Goal: Task Accomplishment & Management: Manage account settings

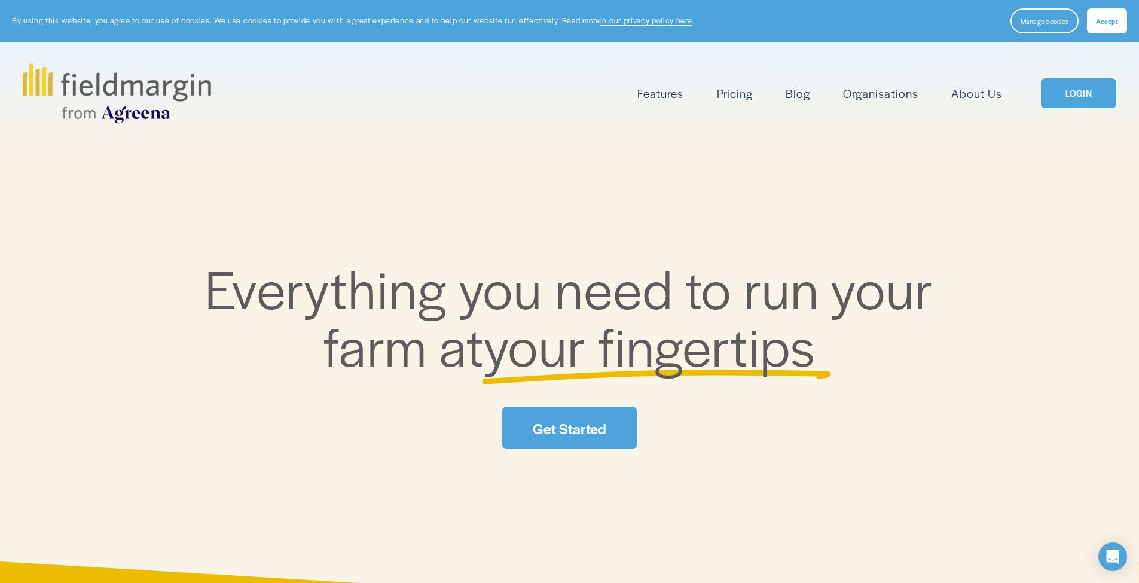
click at [1094, 17] on button "Accept" at bounding box center [1107, 20] width 40 height 25
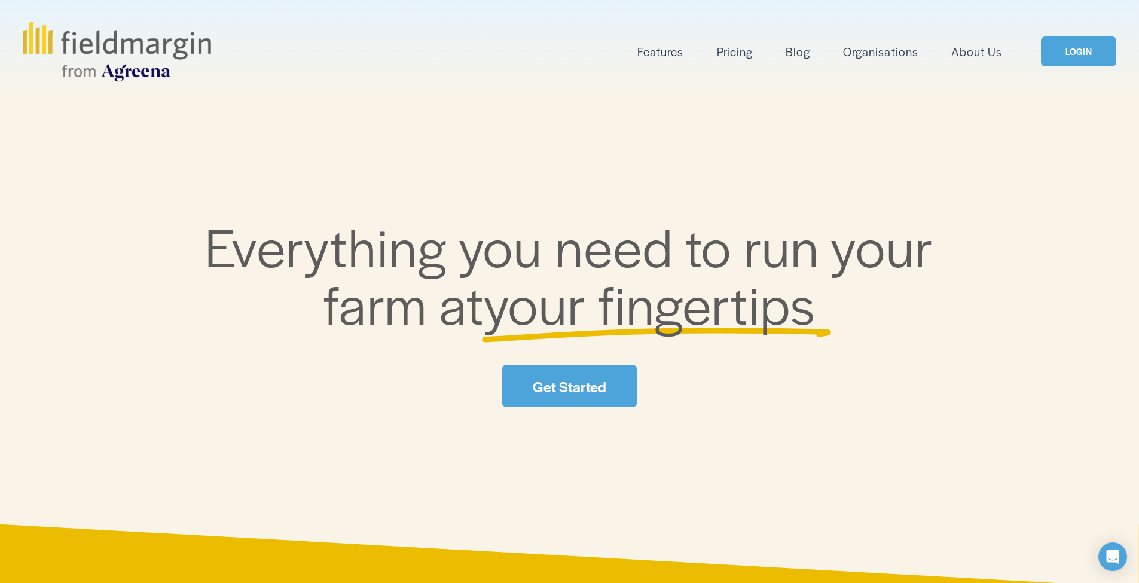
click at [742, 42] on link "Pricing" at bounding box center [735, 52] width 36 height 20
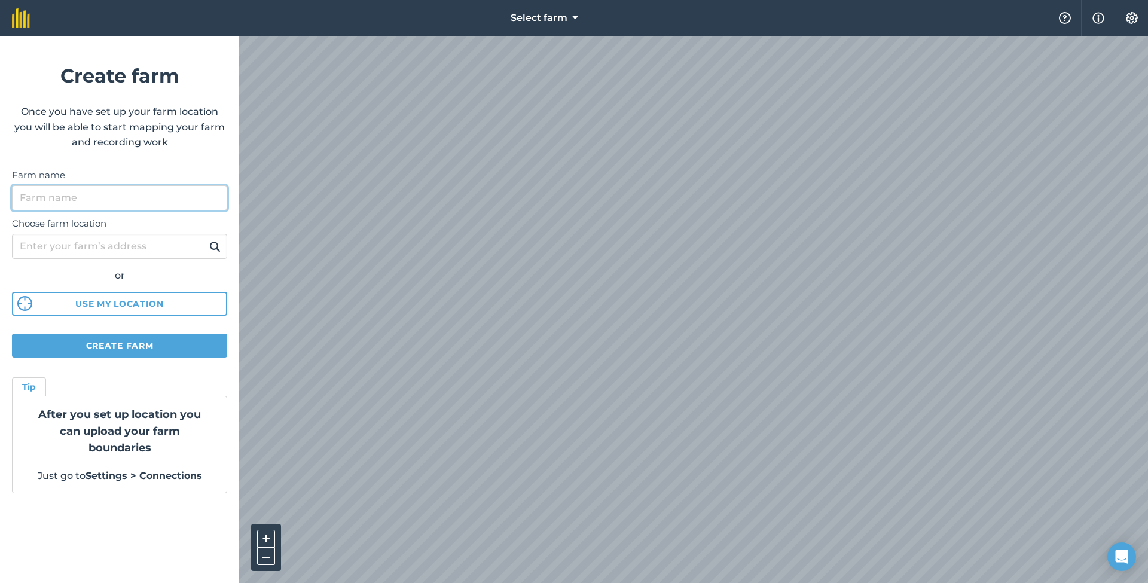
click at [84, 209] on input "Farm name" at bounding box center [119, 197] width 215 height 25
type input "F Wagstaff & Sons ltd"
click at [105, 253] on input "Choose farm location" at bounding box center [119, 246] width 215 height 25
click at [213, 248] on img at bounding box center [214, 246] width 11 height 14
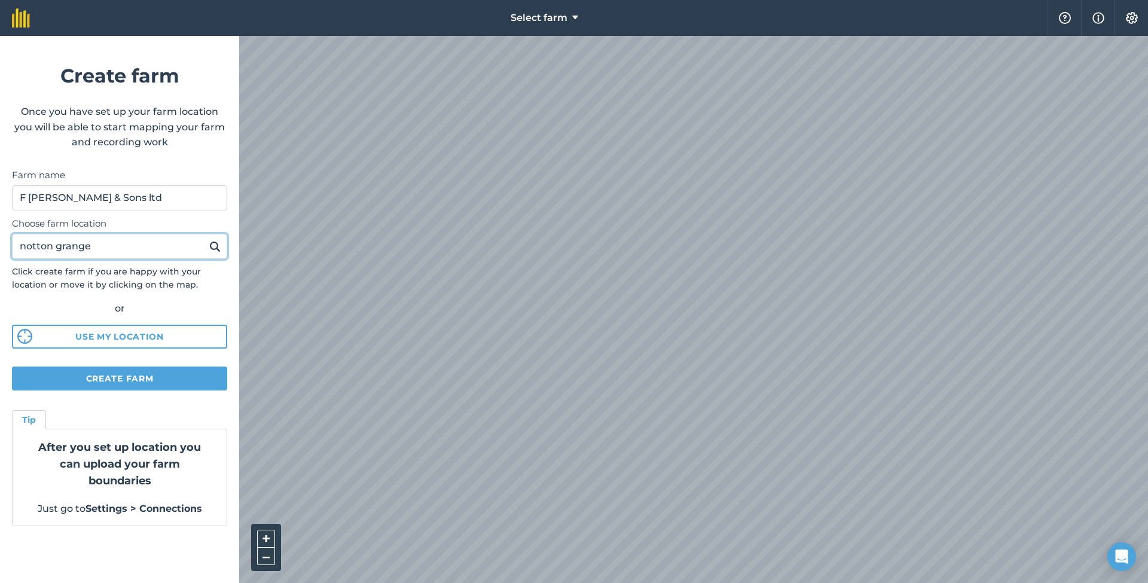
click at [132, 251] on input "notton grange" at bounding box center [119, 246] width 215 height 25
type input "notton grange farm"
click at [213, 241] on img at bounding box center [214, 246] width 11 height 14
click at [142, 379] on button "Create farm" at bounding box center [119, 378] width 215 height 24
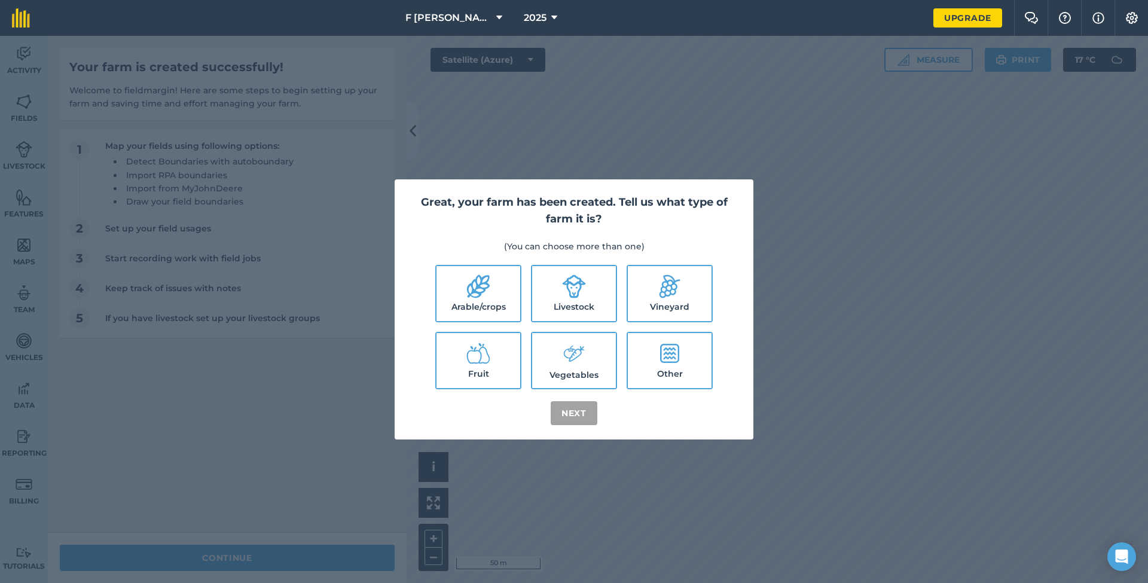
click at [505, 278] on label "Arable/crops" at bounding box center [478, 293] width 84 height 55
checkbox input "true"
click at [577, 409] on button "Next" at bounding box center [573, 413] width 47 height 24
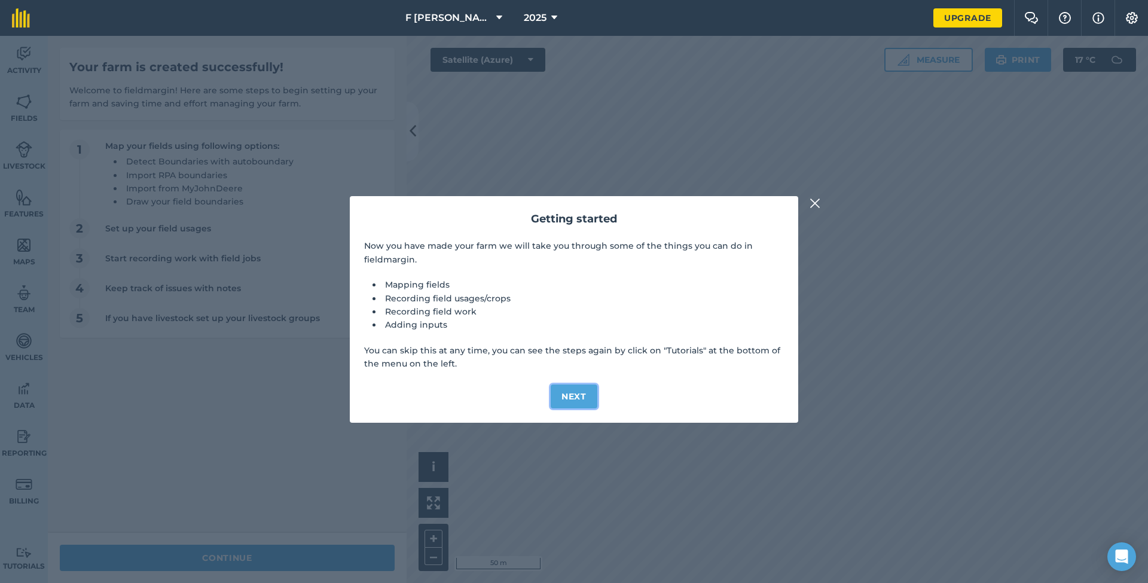
click at [573, 397] on button "Next" at bounding box center [573, 396] width 47 height 24
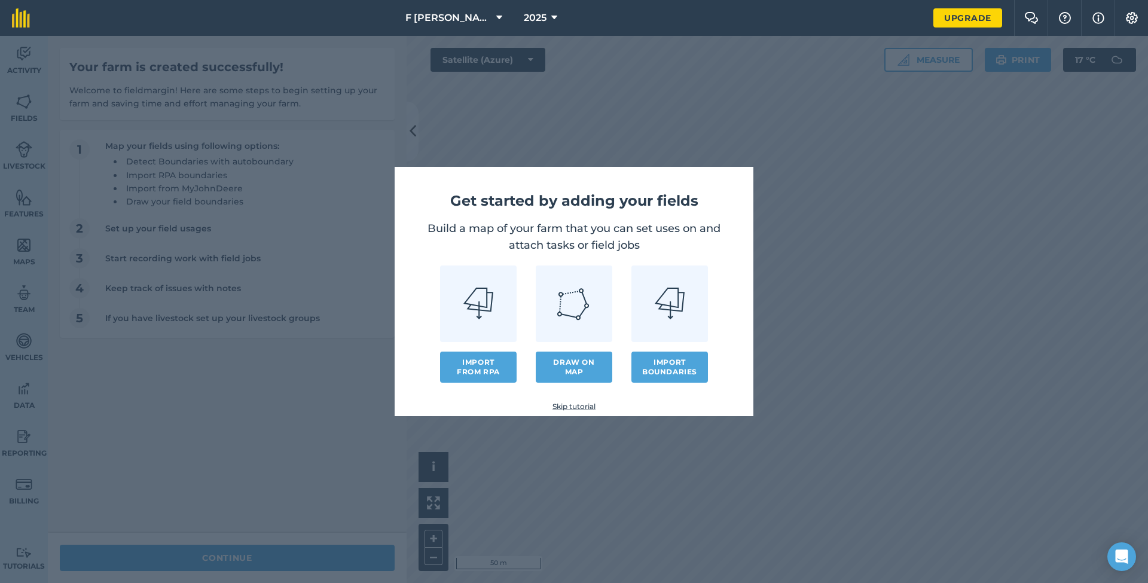
click at [478, 340] on link at bounding box center [478, 303] width 77 height 77
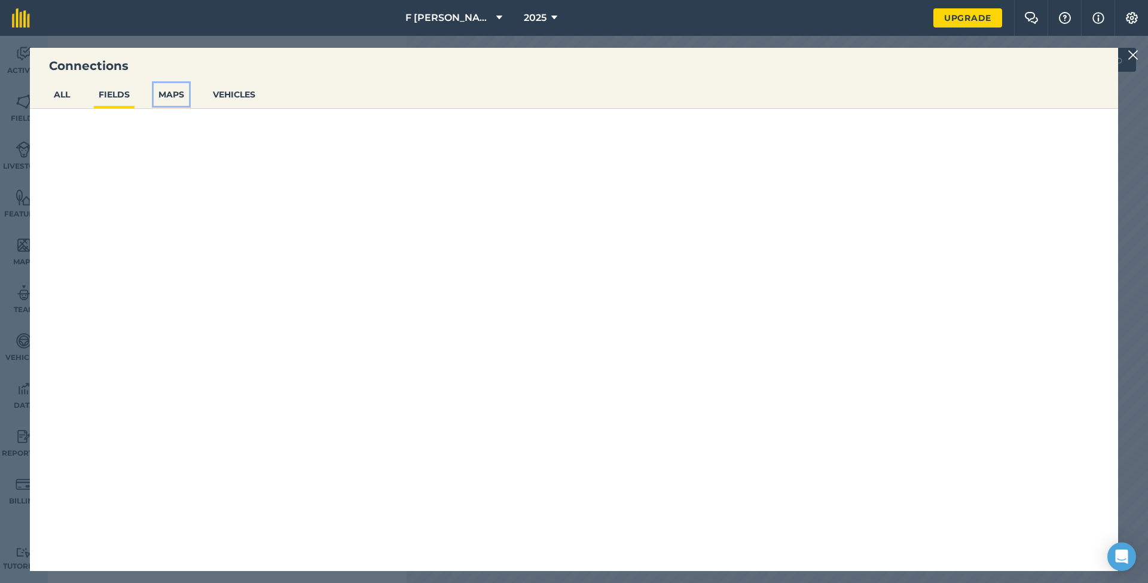
click at [182, 94] on button "MAPS" at bounding box center [171, 94] width 35 height 23
click at [121, 97] on button "FIELDS" at bounding box center [114, 94] width 41 height 23
click at [81, 102] on ul "ALL FIELDS MAPS VEHICLES" at bounding box center [574, 96] width 1088 height 26
click at [66, 101] on button "ALL" at bounding box center [62, 94] width 26 height 23
click at [225, 96] on button "VEHICLES" at bounding box center [234, 94] width 52 height 23
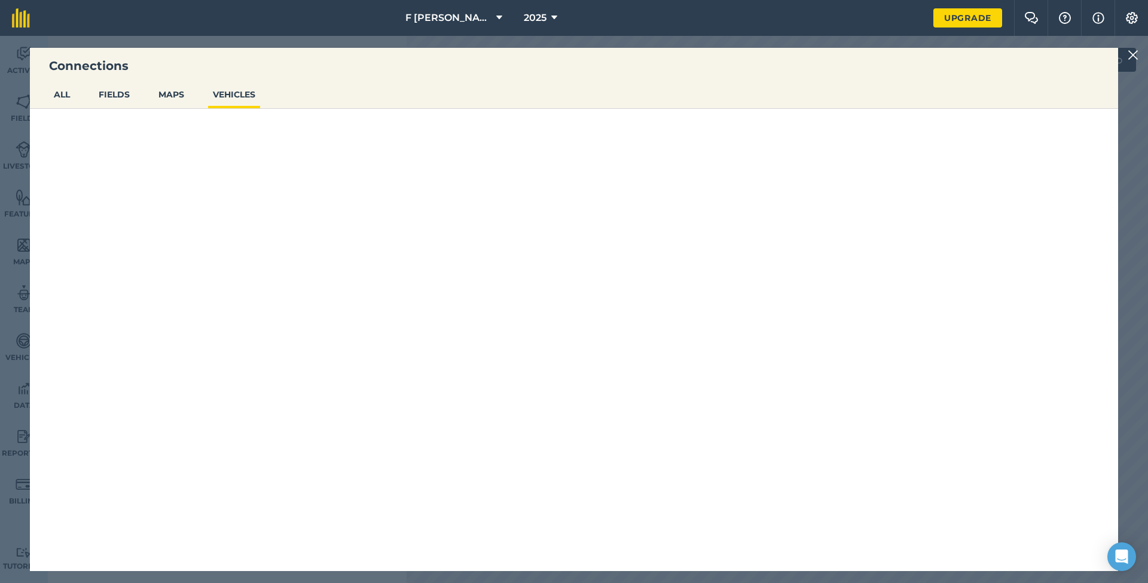
click at [1134, 52] on img at bounding box center [1132, 55] width 11 height 14
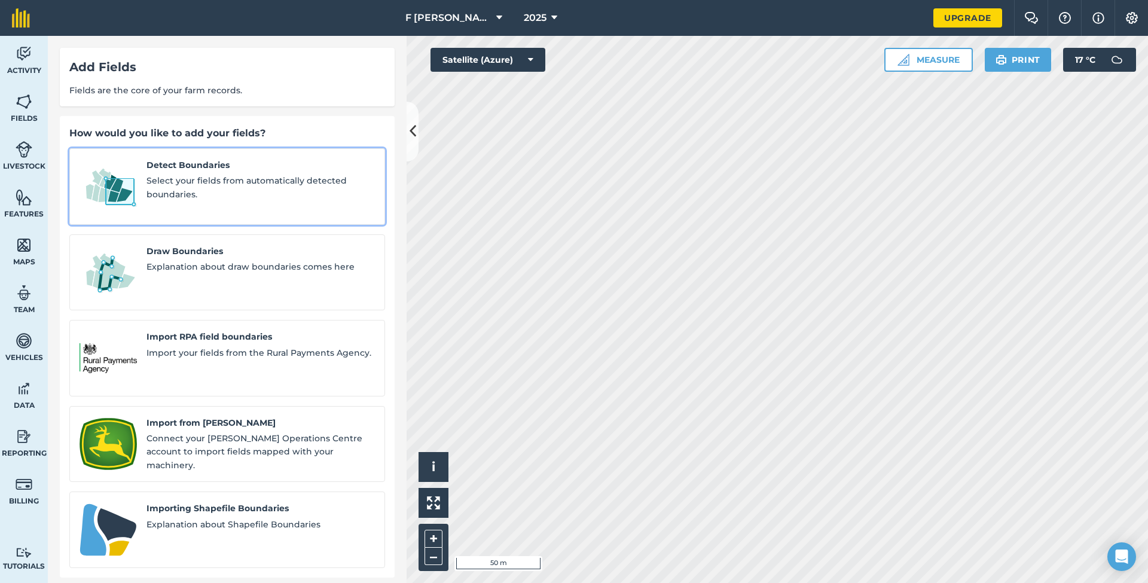
click at [207, 203] on link "Detect Boundaries Select your fields from automatically detected boundaries." at bounding box center [227, 186] width 316 height 77
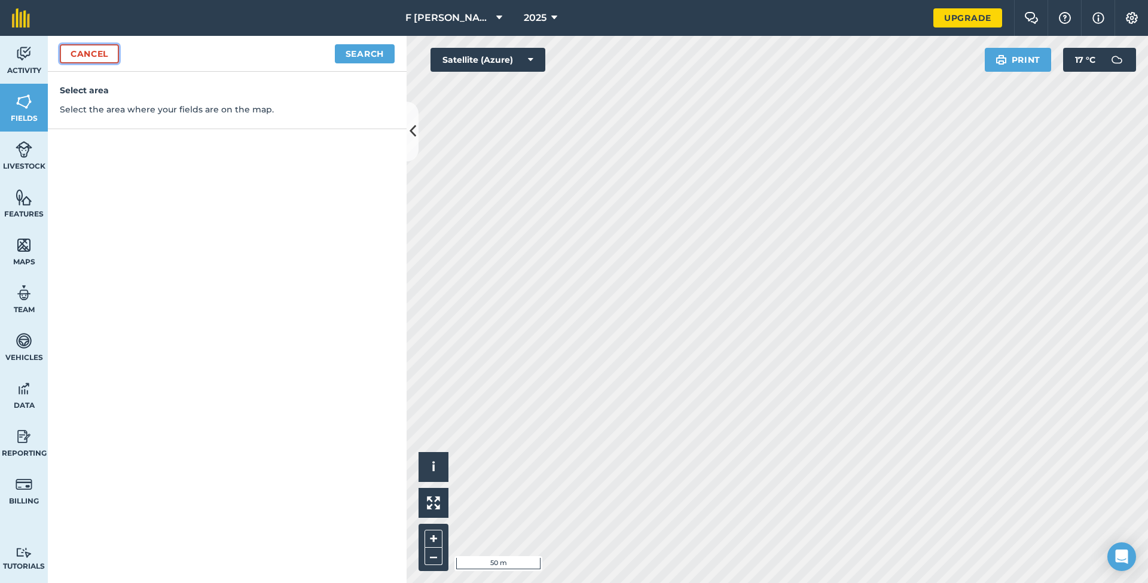
click at [105, 54] on link "Cancel" at bounding box center [89, 53] width 59 height 19
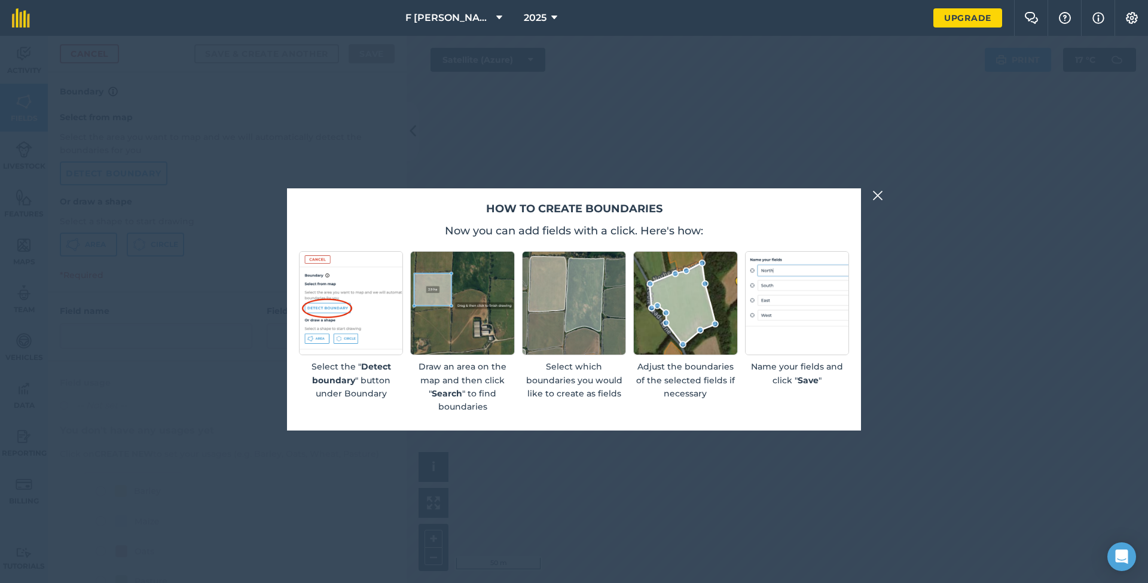
click at [879, 204] on div "How to create boundaries Now you can add fields with a click. Here's how: Selec…" at bounding box center [574, 309] width 1148 height 547
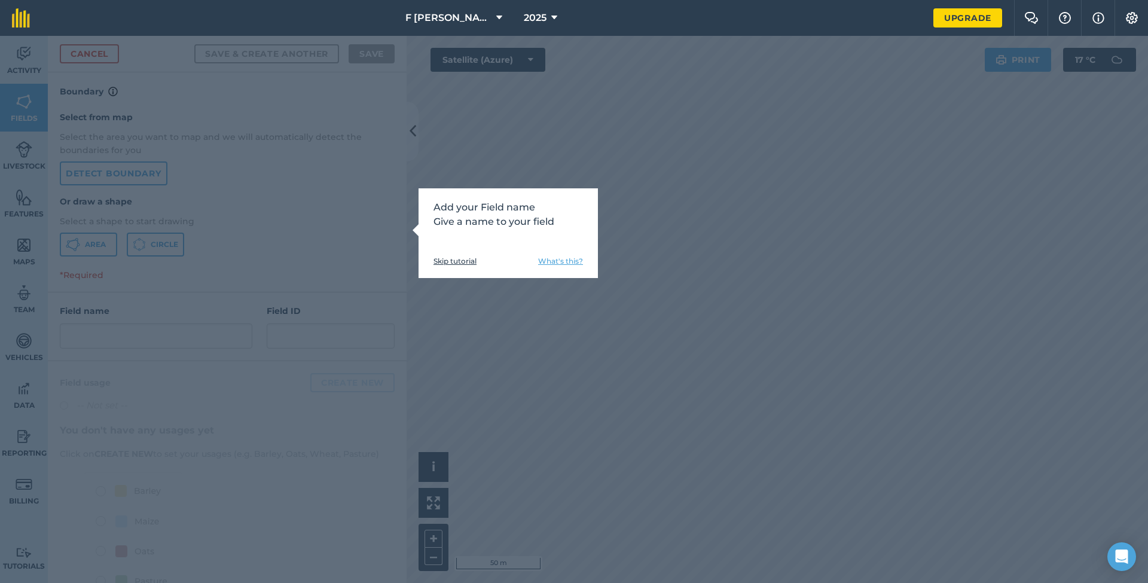
click at [547, 262] on link "What's this?" at bounding box center [560, 261] width 45 height 10
click at [455, 261] on link "Skip tutorial" at bounding box center [454, 261] width 43 height 10
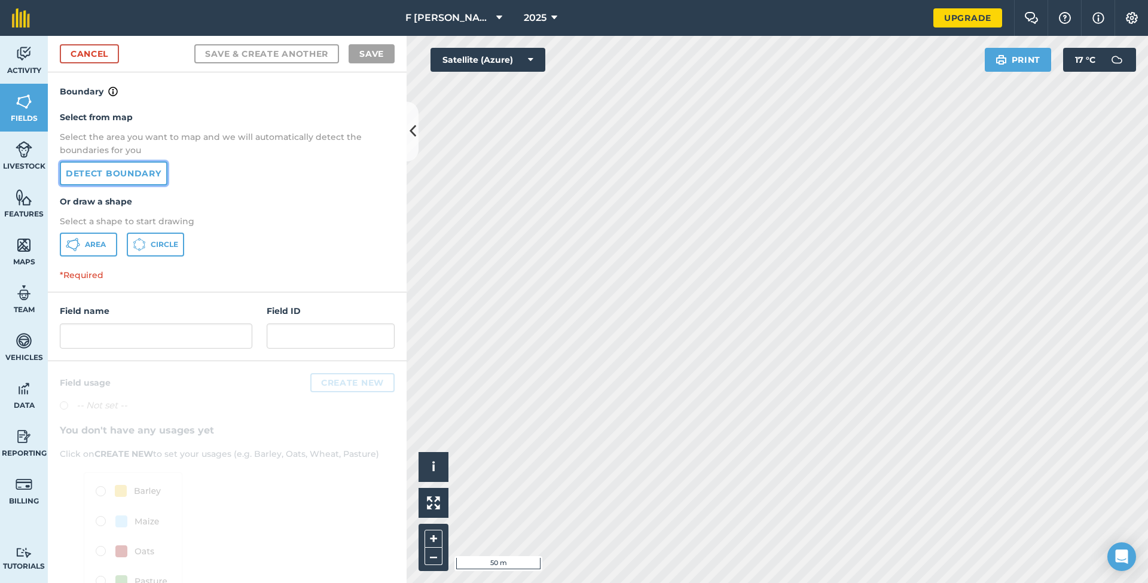
click at [127, 175] on link "Detect boundary" at bounding box center [114, 173] width 108 height 24
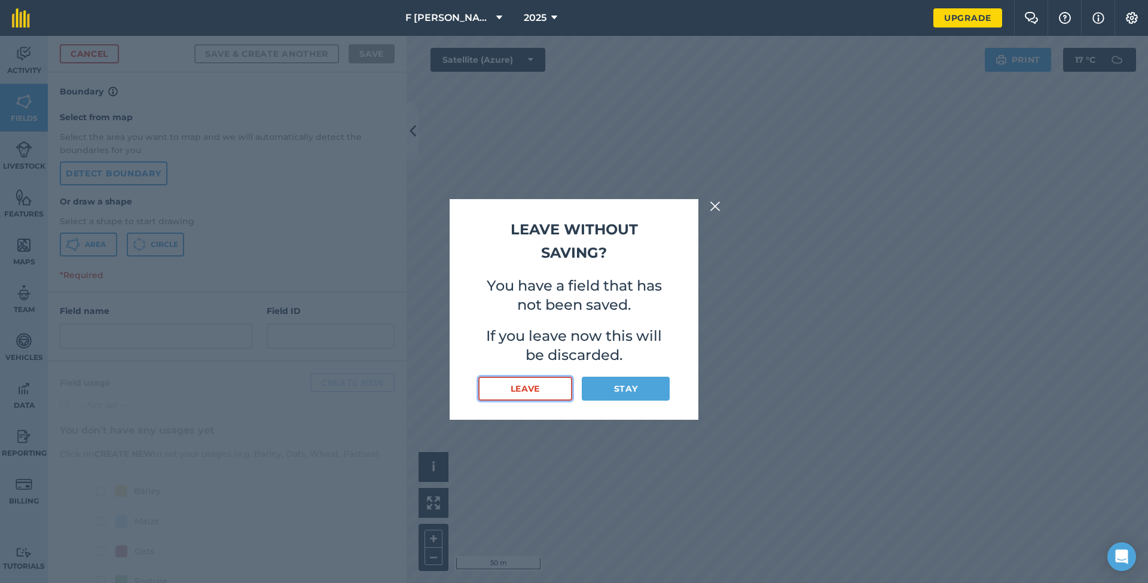
click at [548, 389] on button "Leave" at bounding box center [525, 389] width 94 height 24
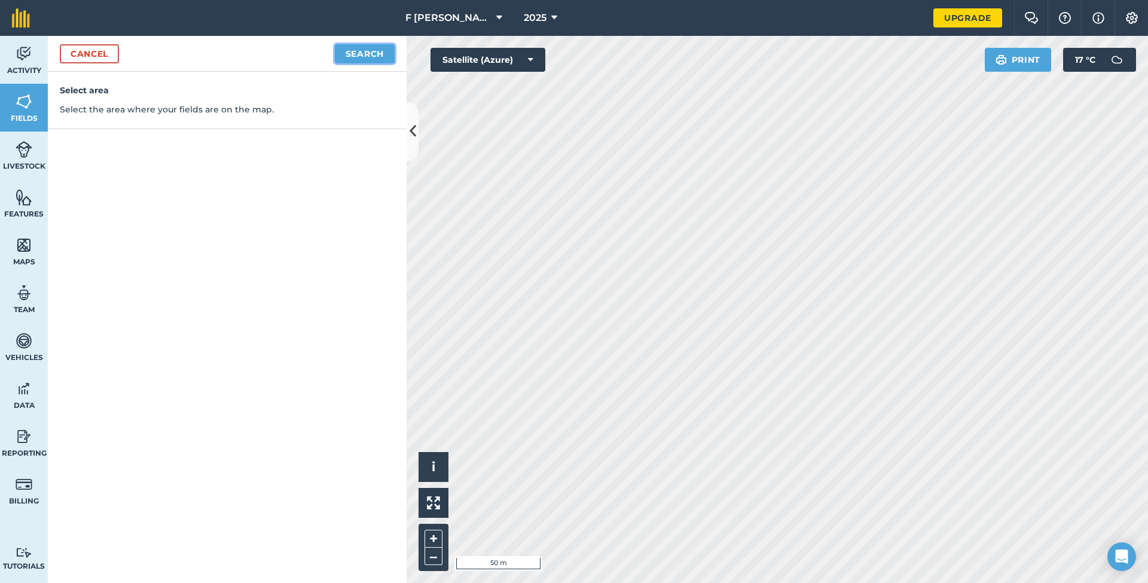
click at [366, 58] on button "Search" at bounding box center [365, 53] width 60 height 19
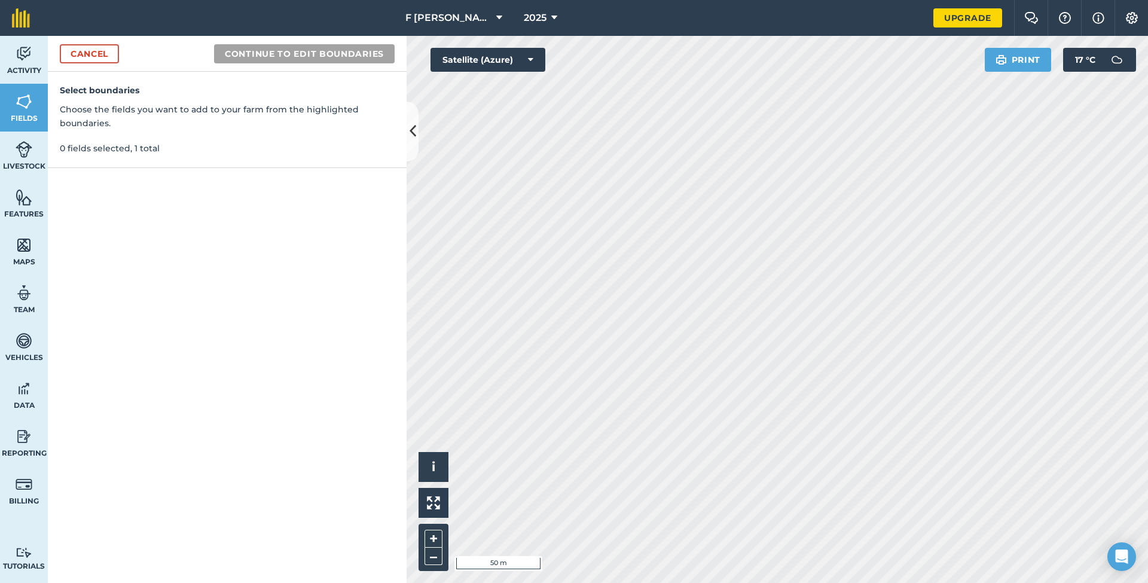
click at [815, 34] on div "F Wagstaff & Sons ltd 2025 Upgrade Farm Chat Help Info Settings Map printing is…" at bounding box center [574, 291] width 1148 height 583
click at [309, 48] on button "Continue to edit boundaries" at bounding box center [304, 53] width 181 height 19
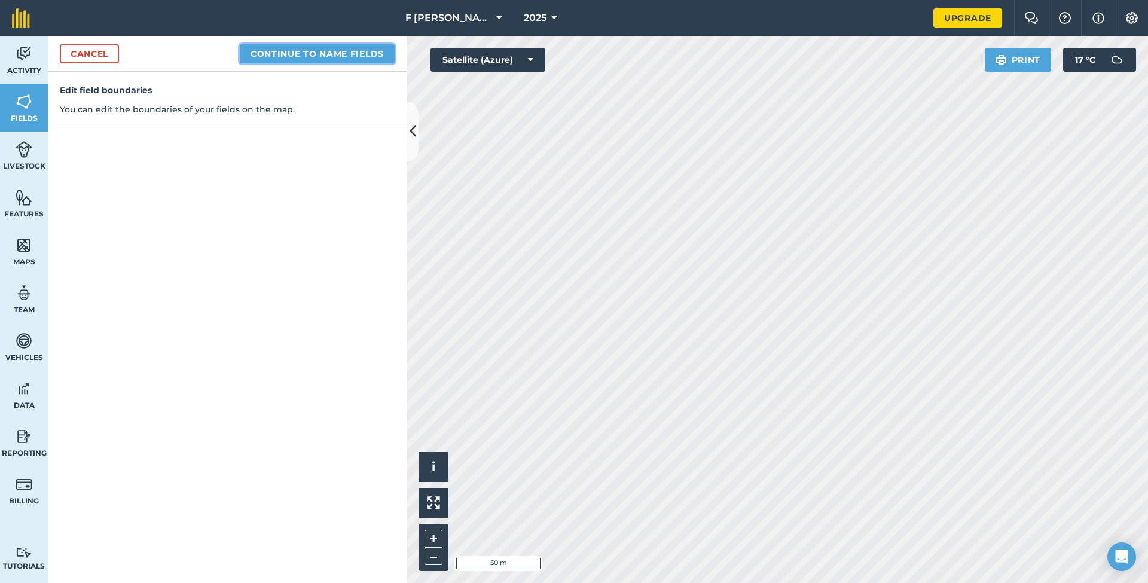
click at [286, 50] on button "Continue to name fields" at bounding box center [317, 53] width 155 height 19
type input "1"
click at [372, 53] on button "Save" at bounding box center [371, 53] width 46 height 19
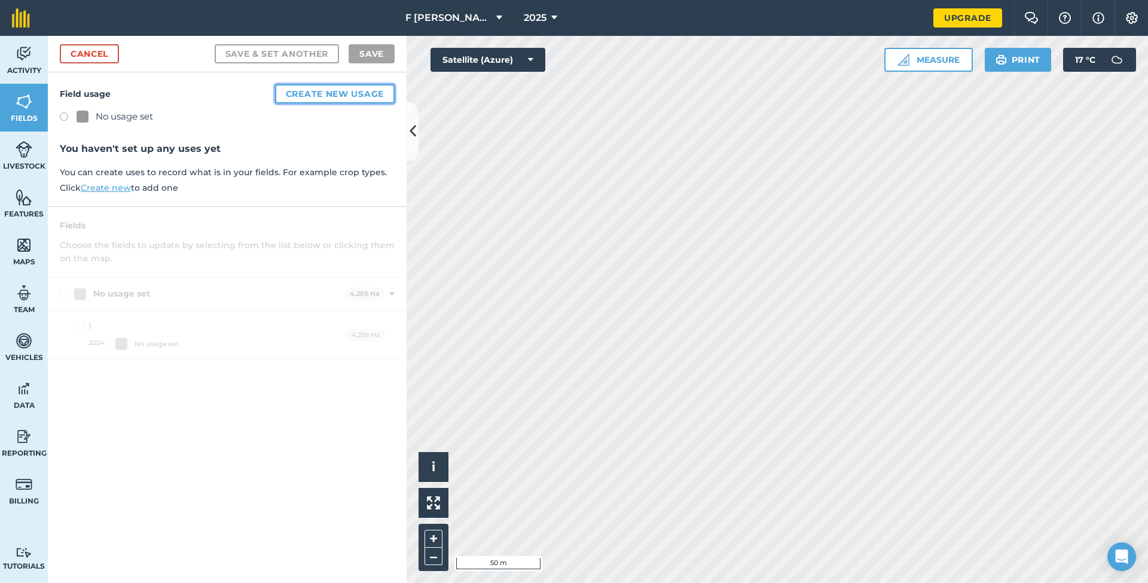
click at [322, 90] on button "Create new usage" at bounding box center [335, 93] width 120 height 19
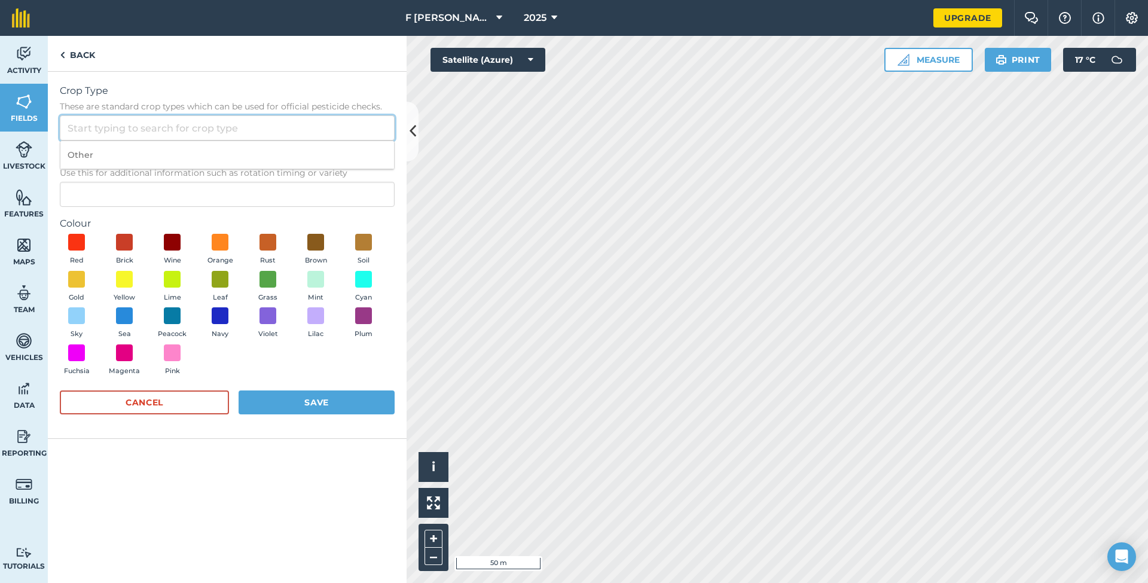
click at [306, 122] on input "Crop Type These are standard crop types which can be used for official pesticid…" at bounding box center [227, 127] width 335 height 25
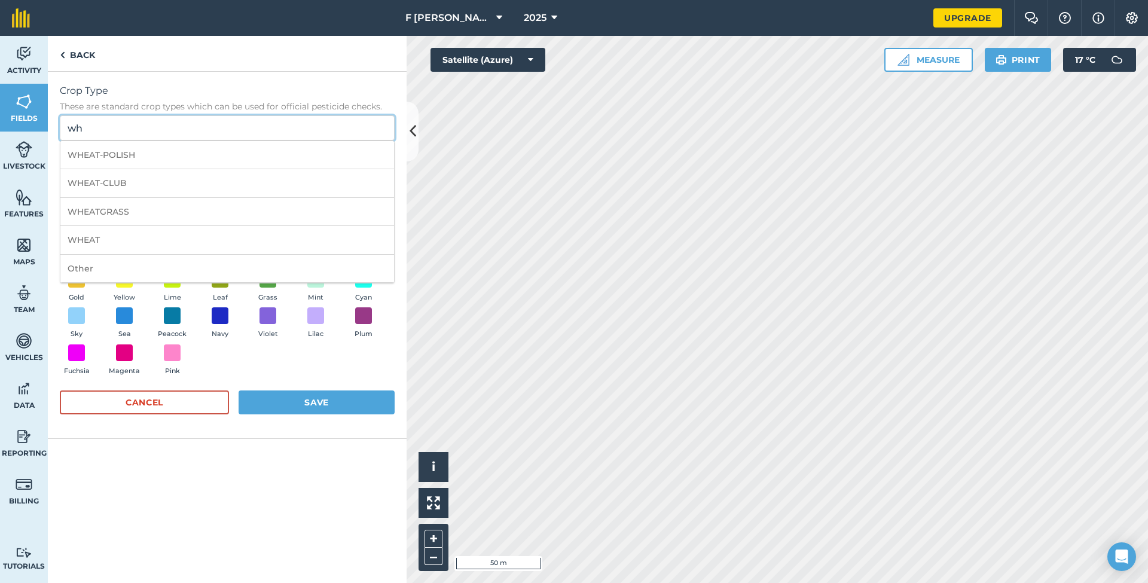
type input "w"
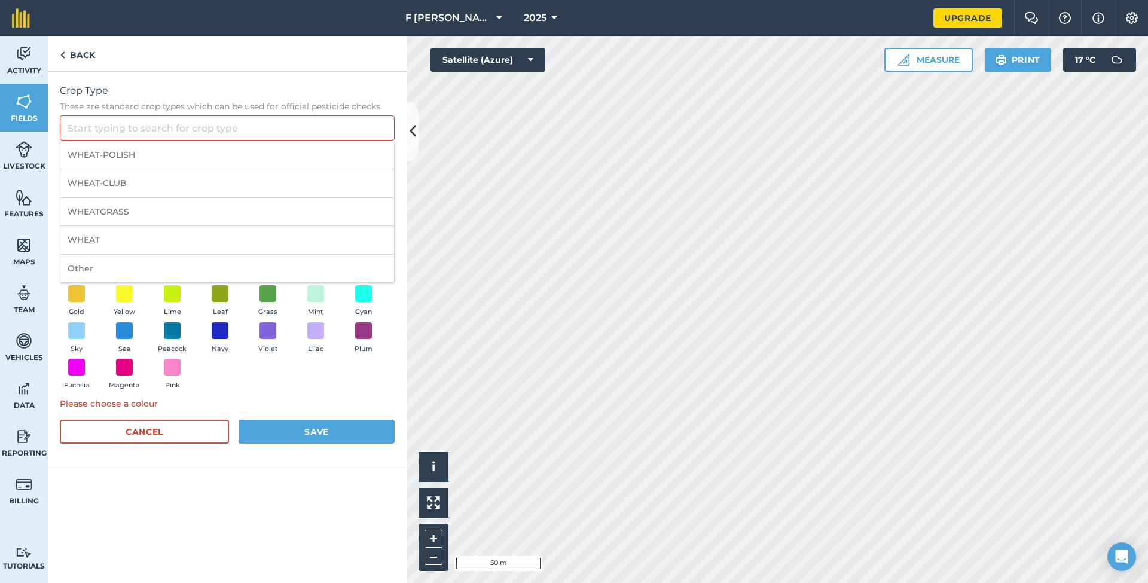
click at [293, 62] on div "Back" at bounding box center [227, 54] width 359 height 36
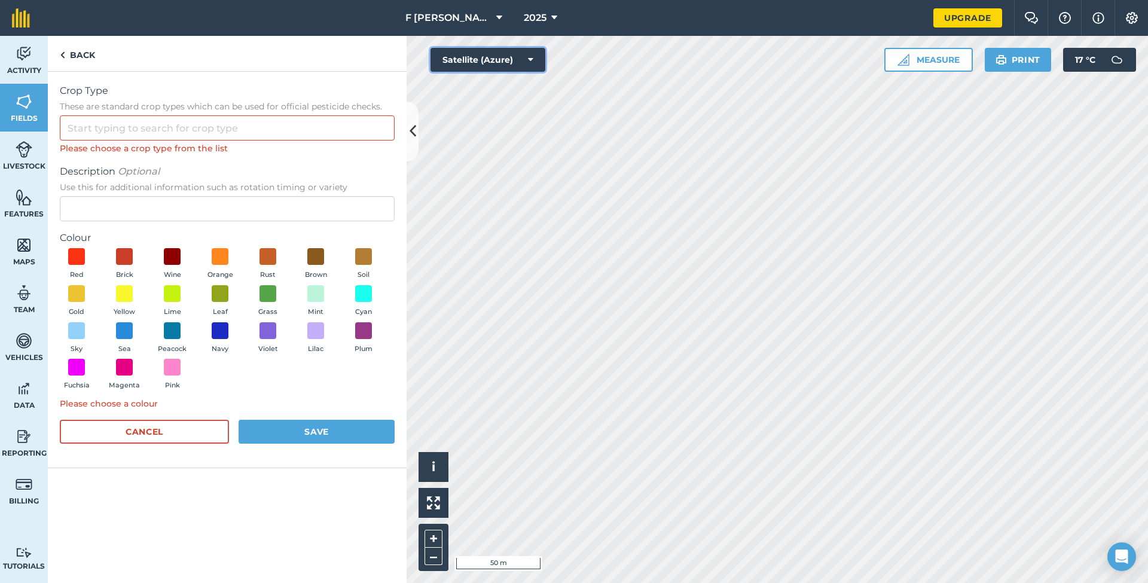
click at [527, 57] on button "Satellite (Azure)" at bounding box center [487, 60] width 115 height 24
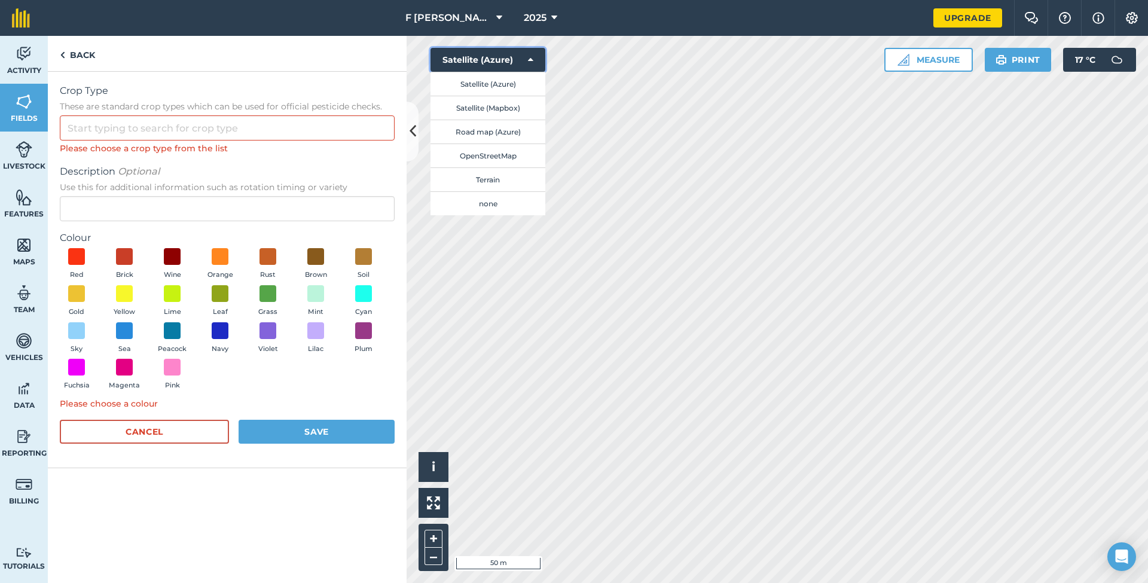
click at [520, 52] on button "Satellite (Azure)" at bounding box center [487, 60] width 115 height 24
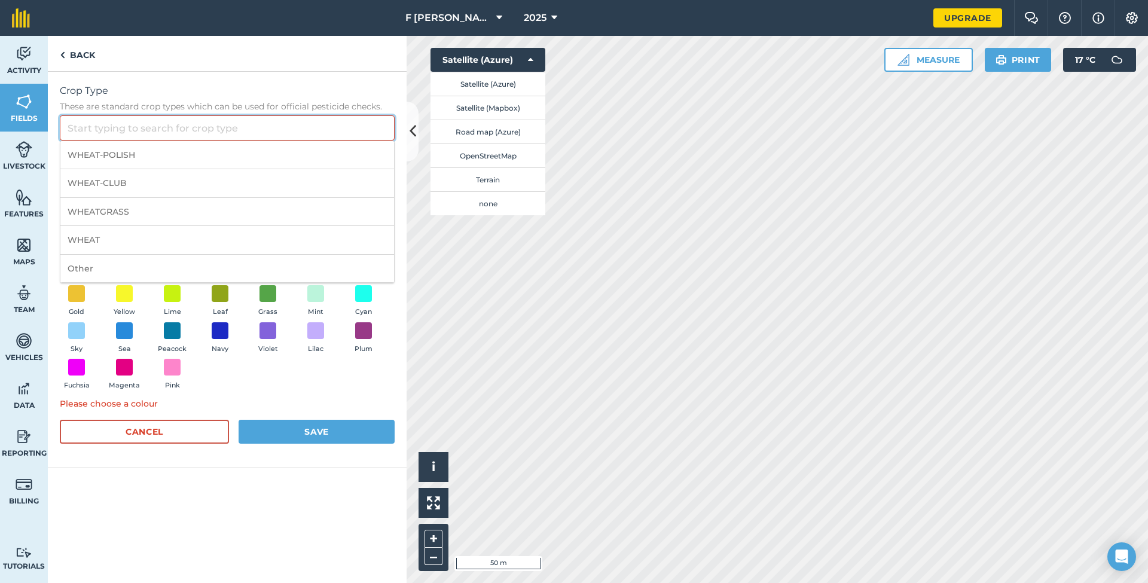
click at [150, 121] on input "Crop Type These are standard crop types which can be used for official pesticid…" at bounding box center [227, 127] width 335 height 25
click at [274, 90] on span "Crop Type" at bounding box center [227, 91] width 335 height 14
click at [274, 115] on input "Crop Type These are standard crop types which can be used for official pesticid…" at bounding box center [227, 127] width 335 height 25
click at [32, 43] on link "Activity" at bounding box center [24, 60] width 48 height 48
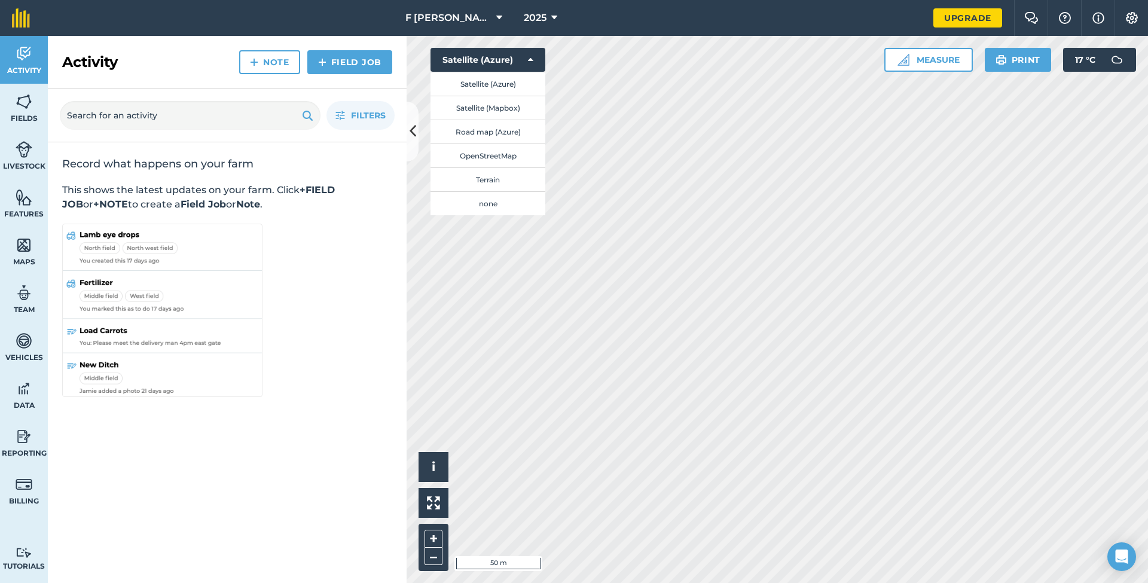
click at [314, 234] on div "Record what happens on your farm This shows the latest updates on your farm. Cl…" at bounding box center [227, 278] width 359 height 272
click at [17, 129] on link "Fields" at bounding box center [24, 108] width 48 height 48
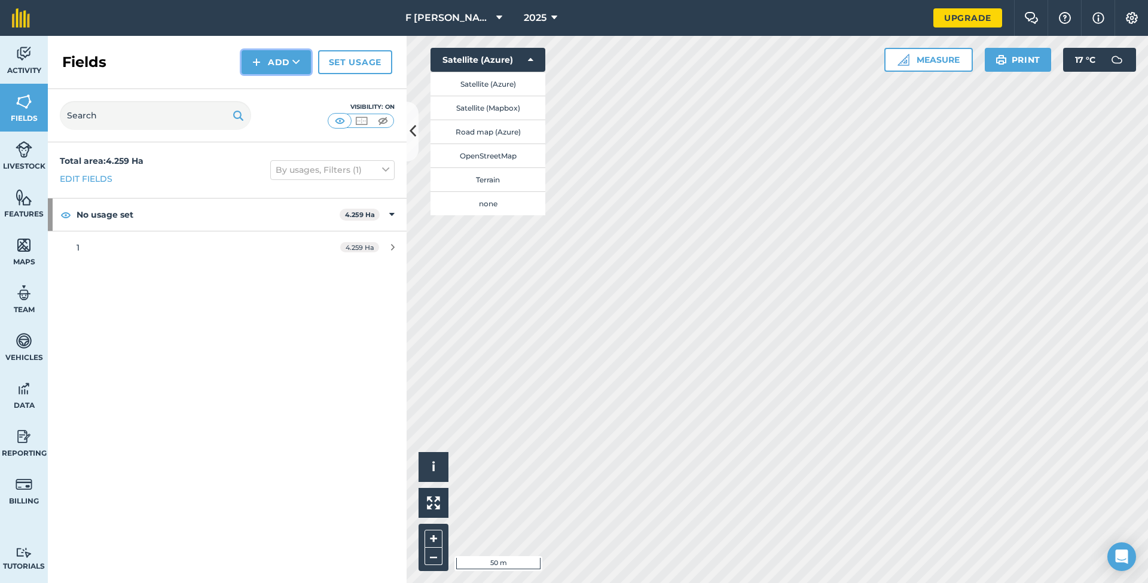
click at [264, 53] on button "Add" at bounding box center [275, 62] width 69 height 24
click at [265, 84] on link "Draw" at bounding box center [276, 89] width 66 height 26
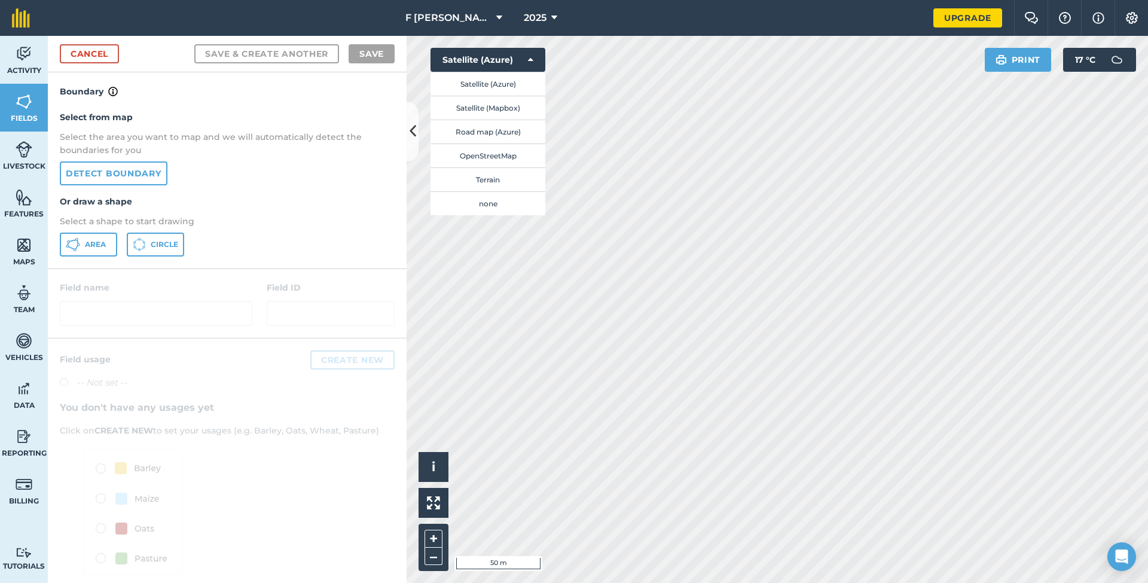
click at [366, 164] on div "Activity Fields Livestock Features Maps Team Vehicles Data Reporting Billing Tu…" at bounding box center [574, 309] width 1148 height 547
click at [510, 85] on button "Satellite (Azure)" at bounding box center [487, 84] width 115 height 24
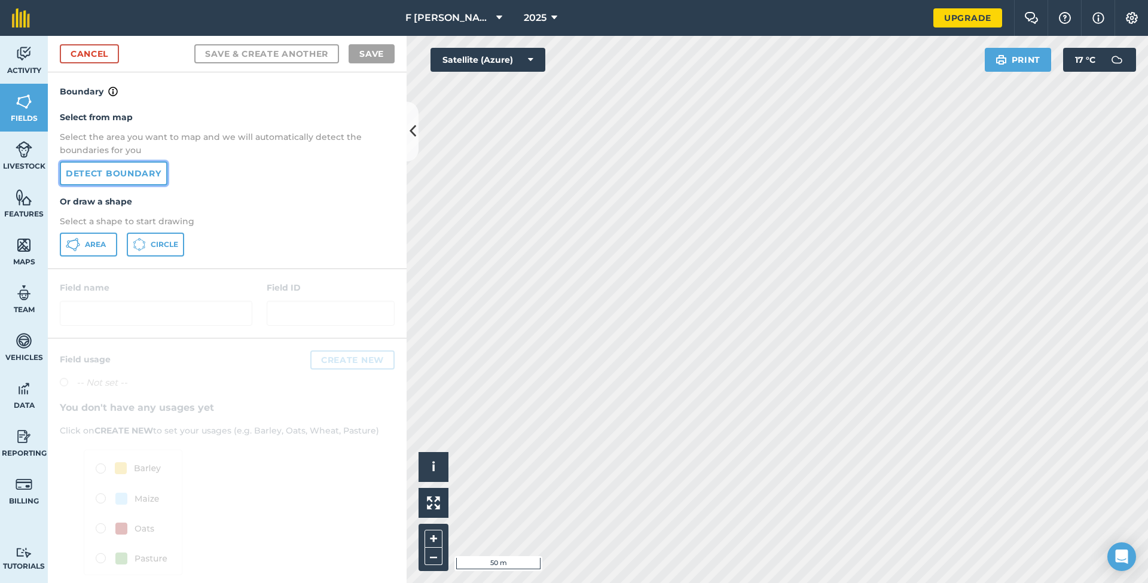
click at [145, 176] on link "Detect boundary" at bounding box center [114, 173] width 108 height 24
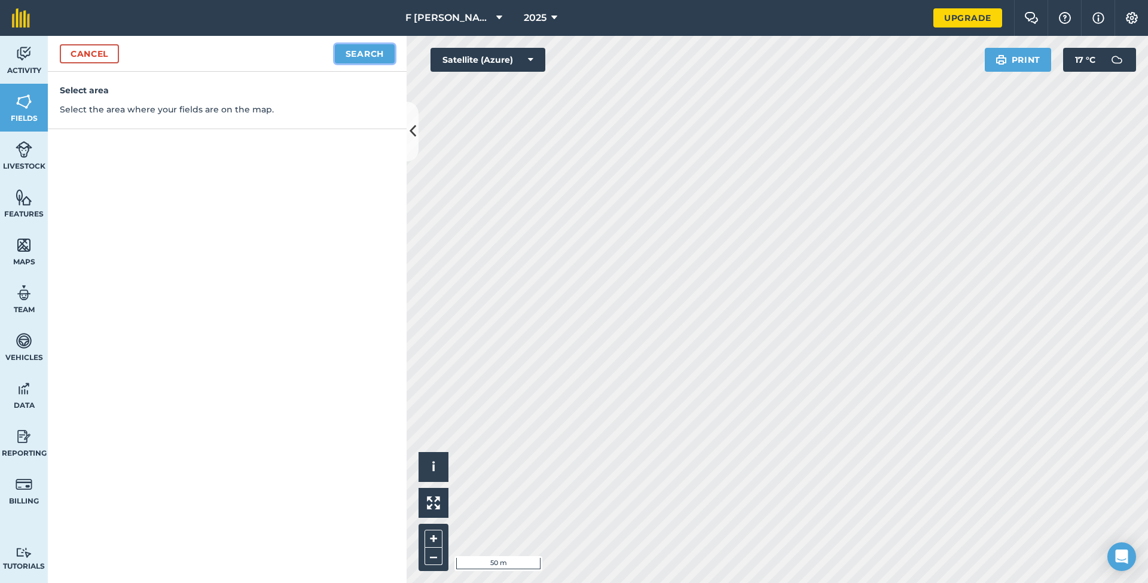
click at [380, 59] on button "Search" at bounding box center [365, 53] width 60 height 19
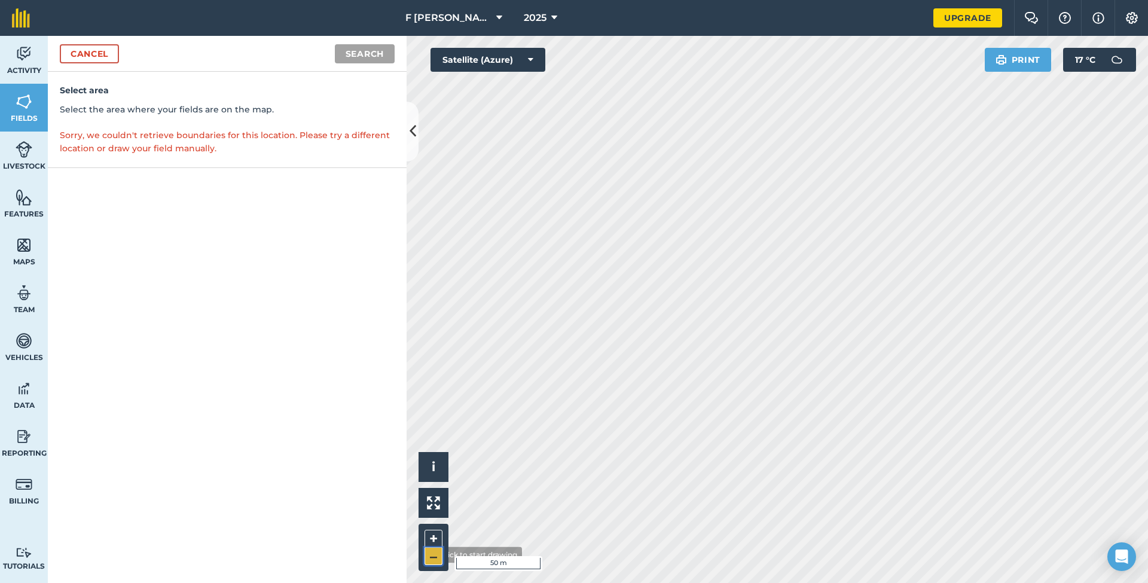
click at [429, 555] on button "–" at bounding box center [433, 555] width 18 height 17
click at [348, 47] on button "Search" at bounding box center [365, 53] width 60 height 19
click at [373, 50] on button "Search" at bounding box center [365, 53] width 60 height 19
click at [79, 62] on link "Cancel" at bounding box center [89, 53] width 59 height 19
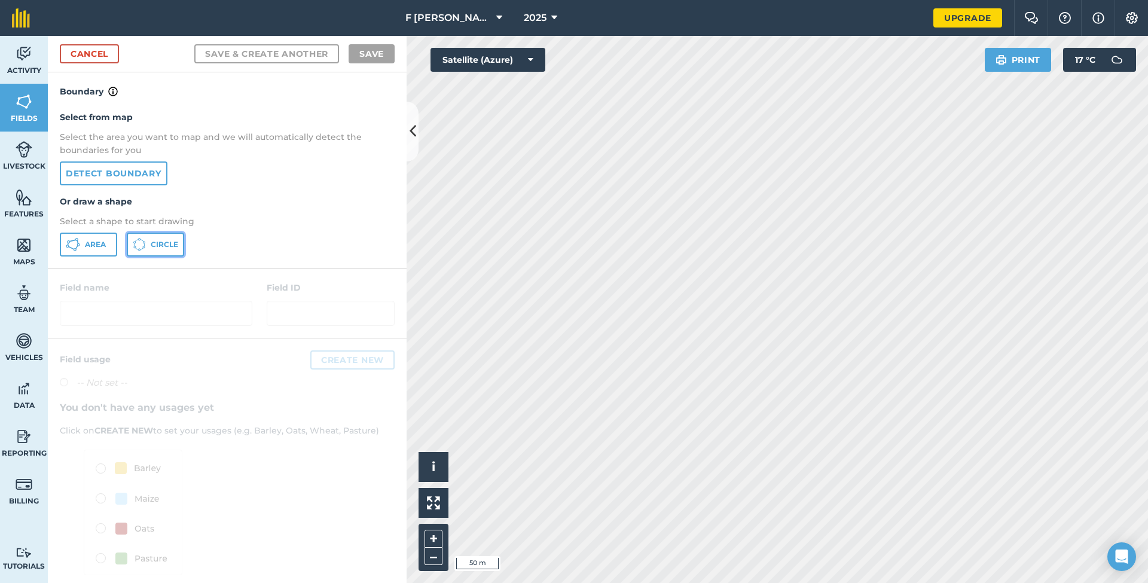
click at [80, 246] on icon at bounding box center [73, 244] width 14 height 14
click at [123, 173] on link "Detect boundary" at bounding box center [114, 173] width 108 height 24
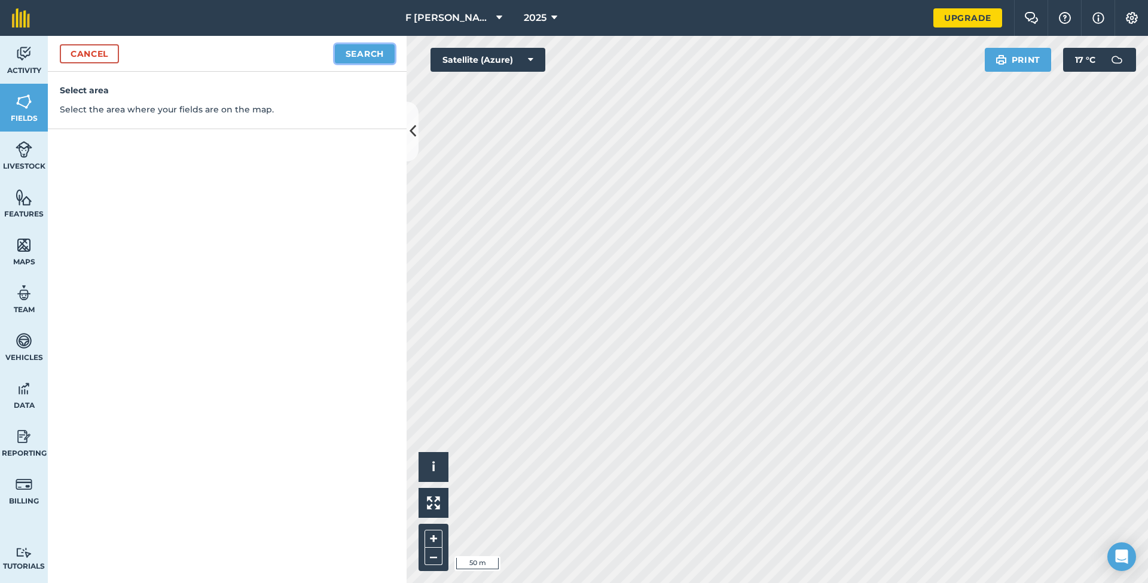
click at [351, 57] on button "Search" at bounding box center [365, 53] width 60 height 19
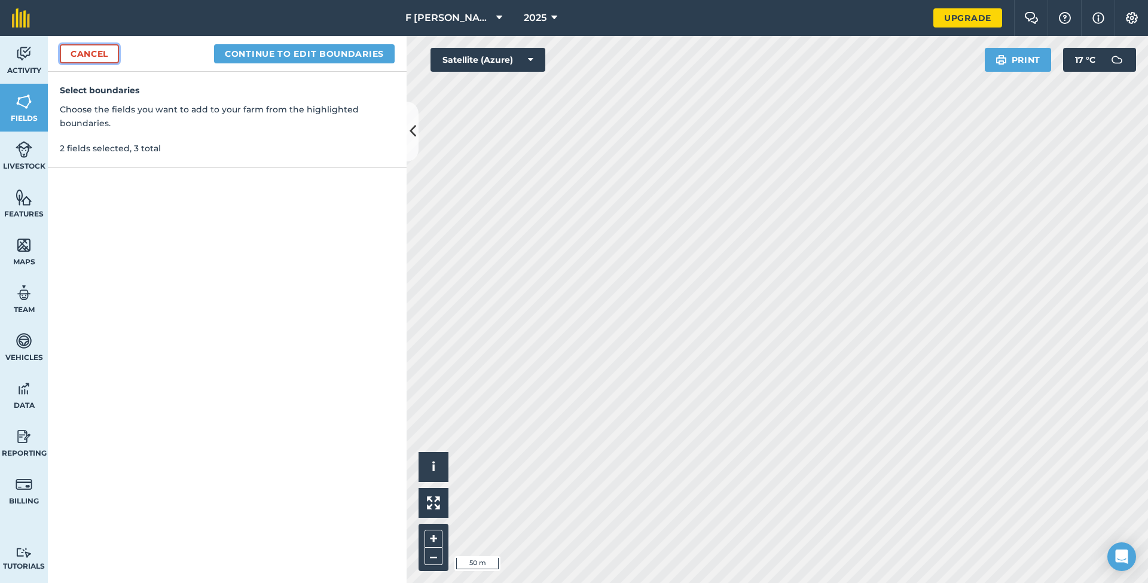
click at [112, 49] on link "Cancel" at bounding box center [89, 53] width 59 height 19
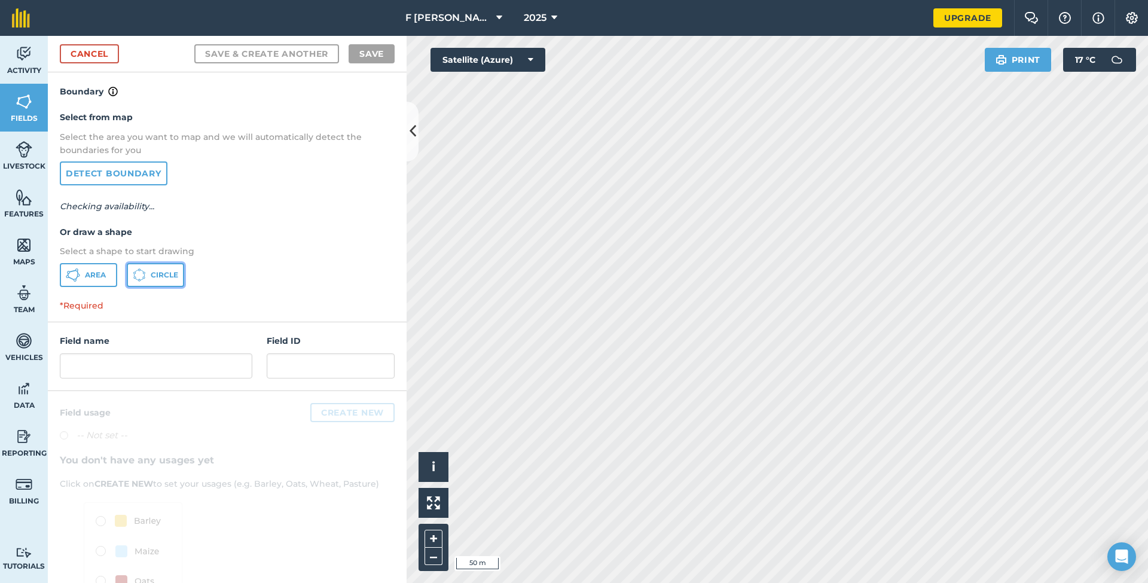
click at [130, 276] on button "Circle" at bounding box center [155, 275] width 57 height 24
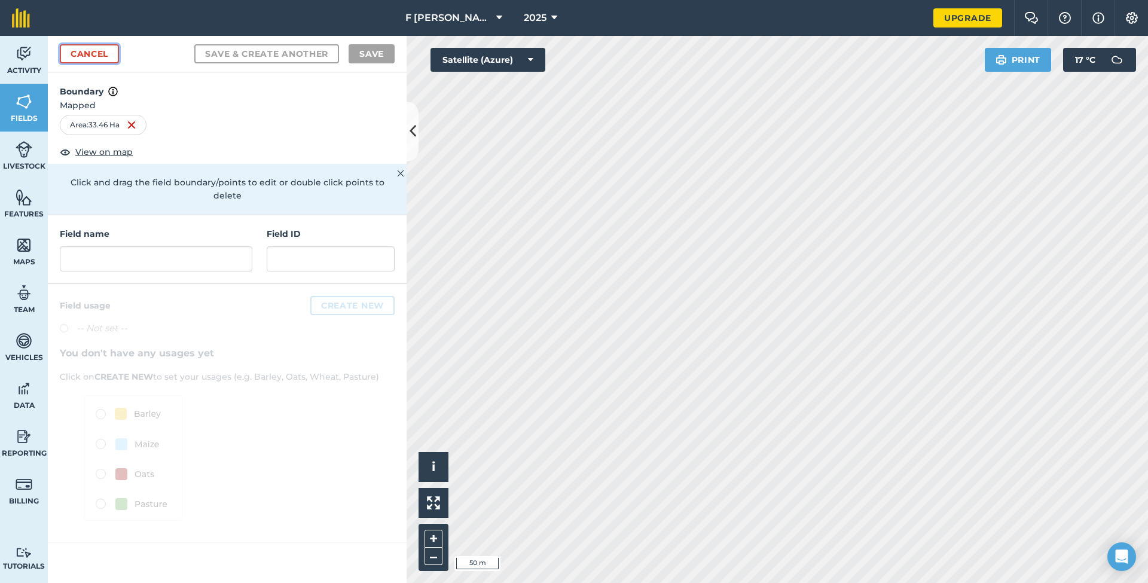
click at [88, 57] on link "Cancel" at bounding box center [89, 53] width 59 height 19
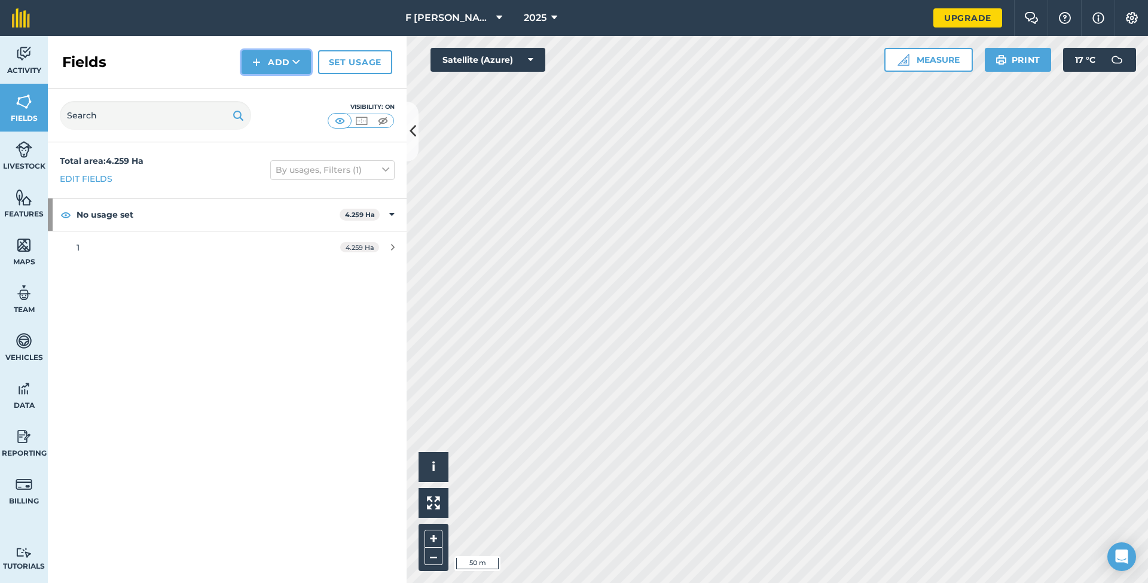
click at [254, 68] on img at bounding box center [256, 62] width 8 height 14
click at [269, 90] on link "Draw" at bounding box center [276, 89] width 66 height 26
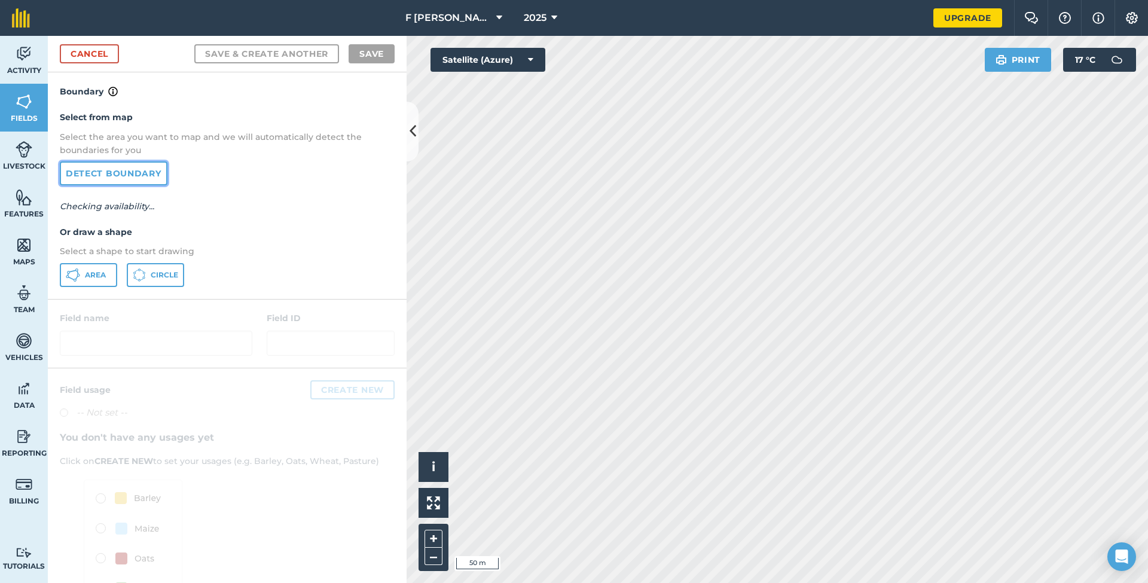
click at [81, 175] on link "Detect boundary" at bounding box center [114, 173] width 108 height 24
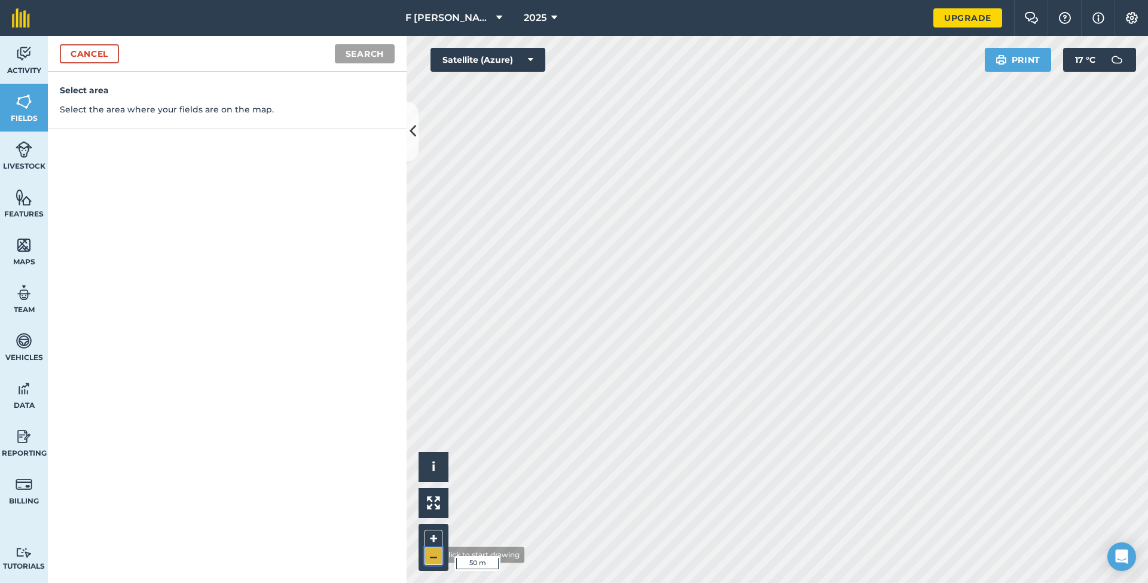
click at [429, 555] on button "–" at bounding box center [433, 555] width 18 height 17
click at [374, 53] on button "Search" at bounding box center [365, 53] width 60 height 19
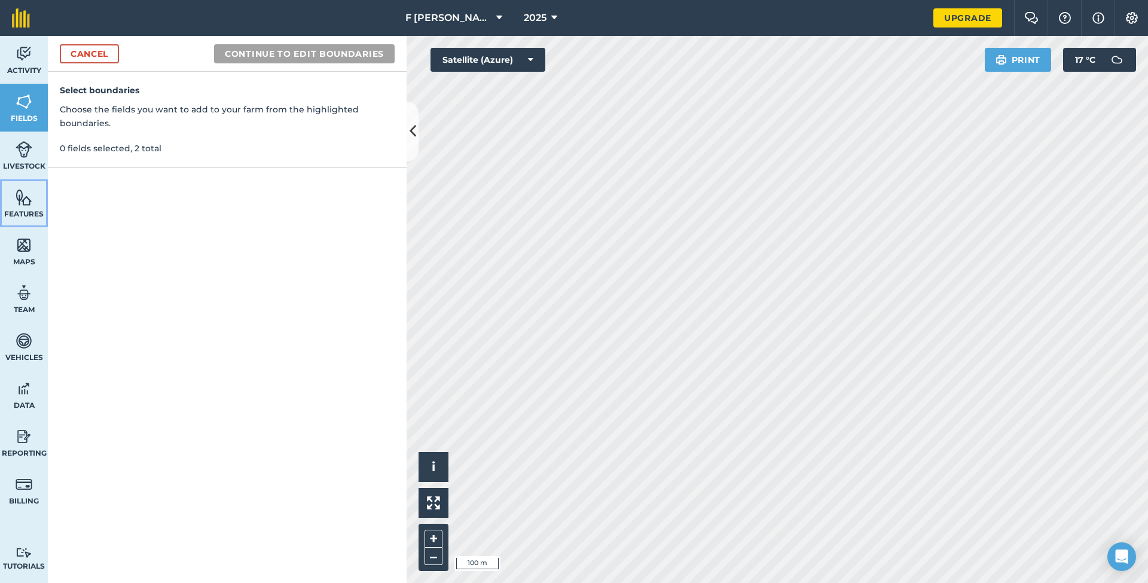
click at [13, 208] on link "Features" at bounding box center [24, 203] width 48 height 48
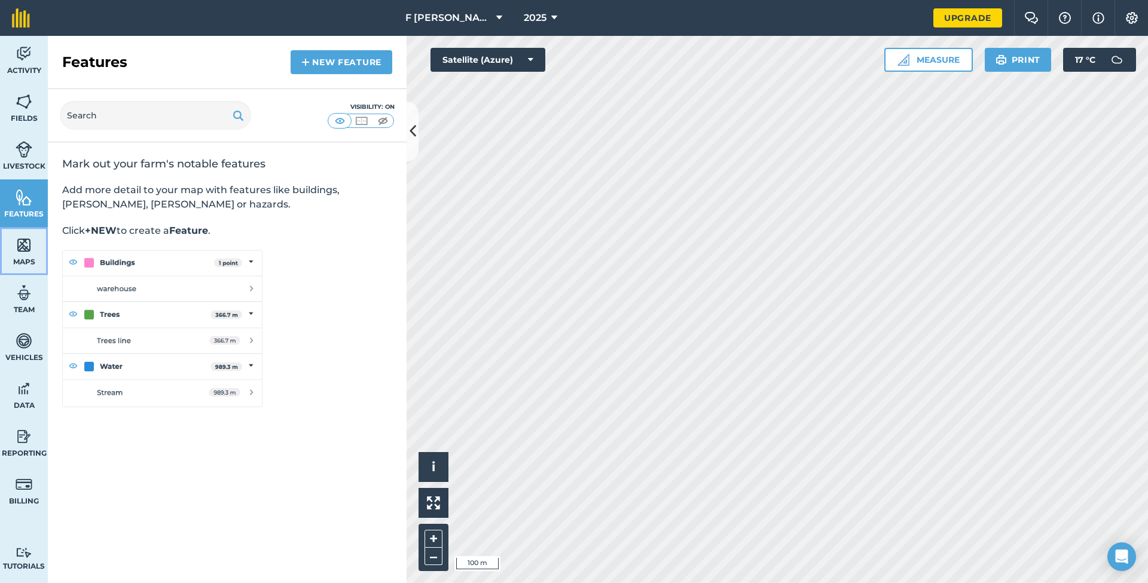
click at [25, 246] on img at bounding box center [24, 245] width 17 height 18
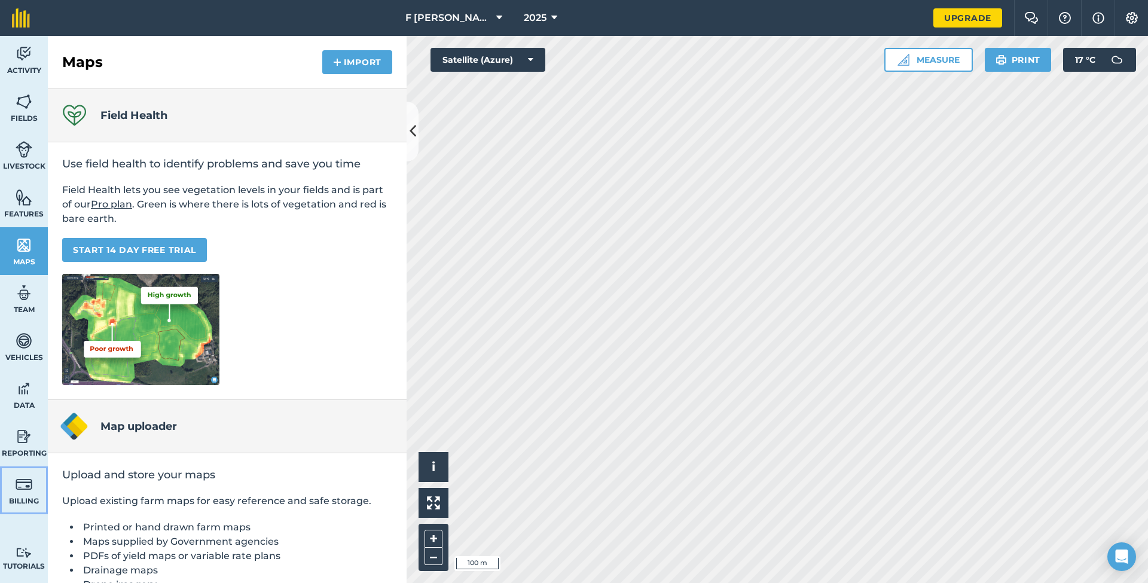
click at [27, 489] on img at bounding box center [24, 484] width 17 height 18
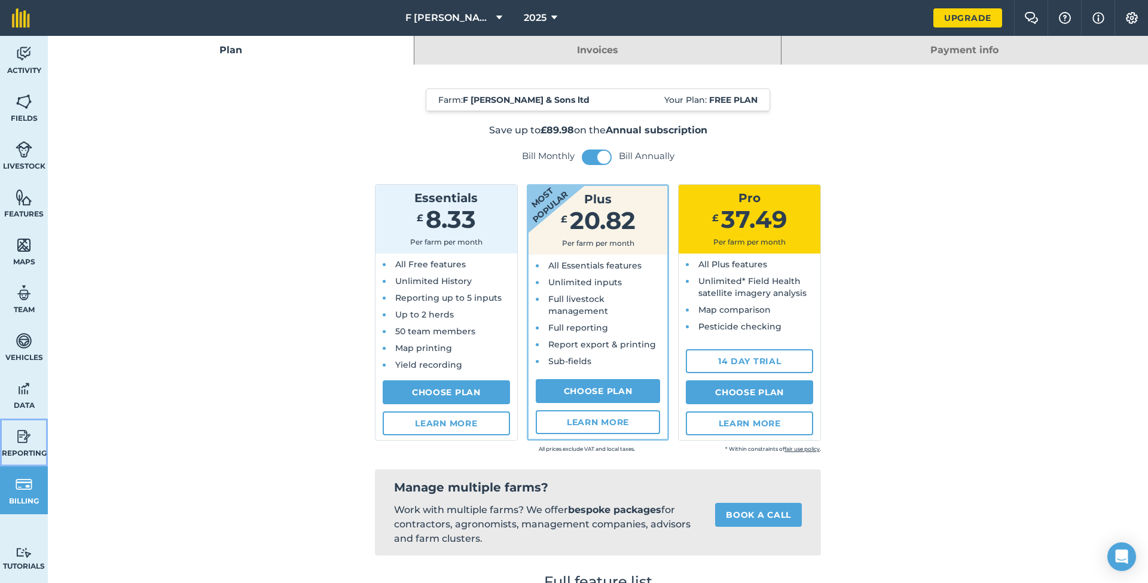
click at [30, 448] on span "Reporting" at bounding box center [24, 453] width 48 height 10
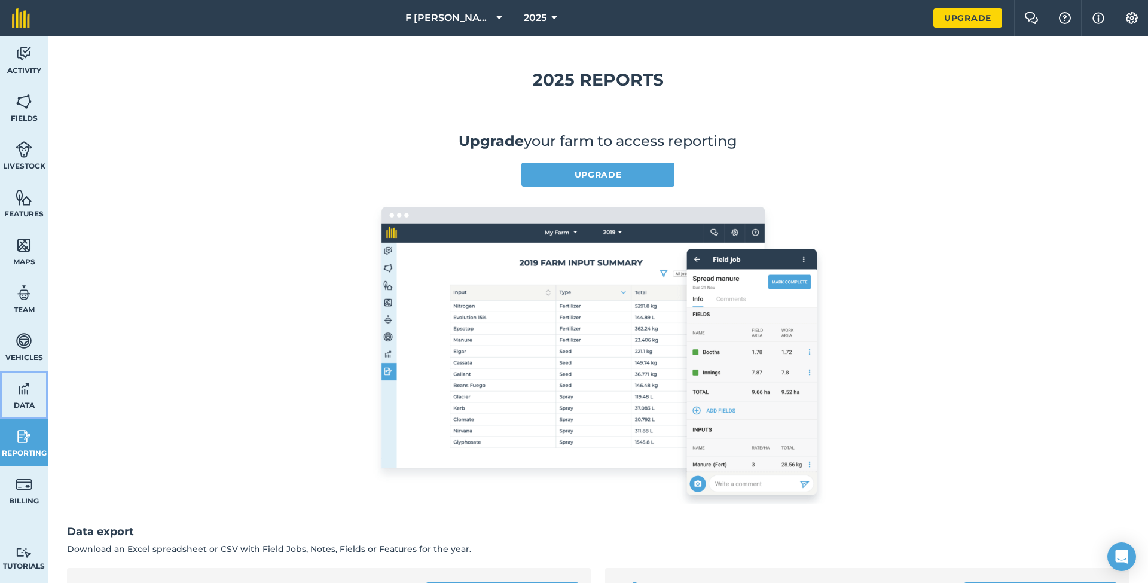
click at [27, 393] on img at bounding box center [24, 389] width 17 height 18
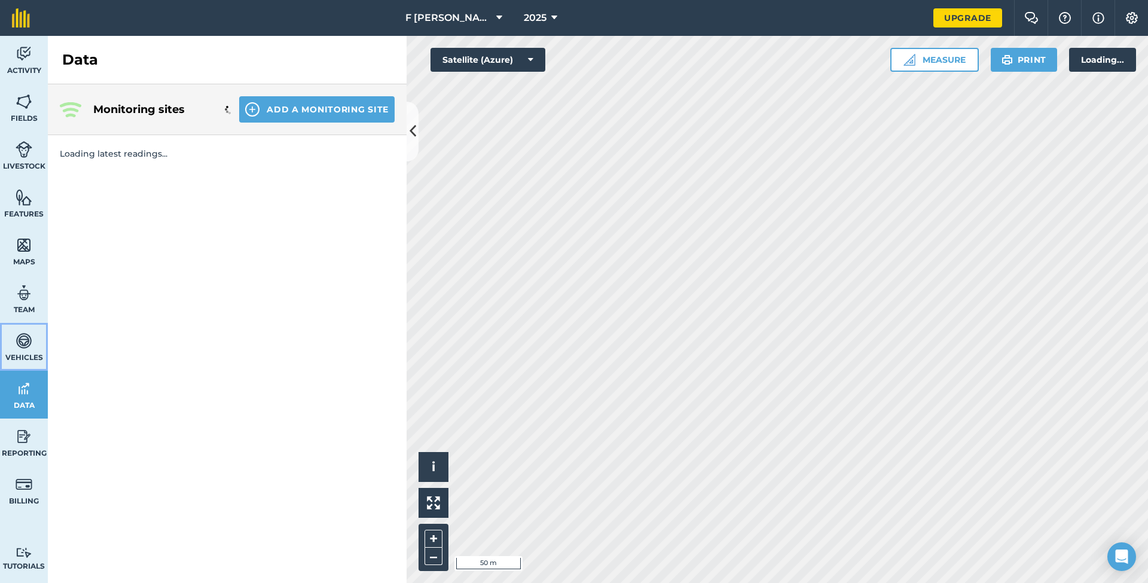
click at [24, 344] on img at bounding box center [24, 341] width 17 height 18
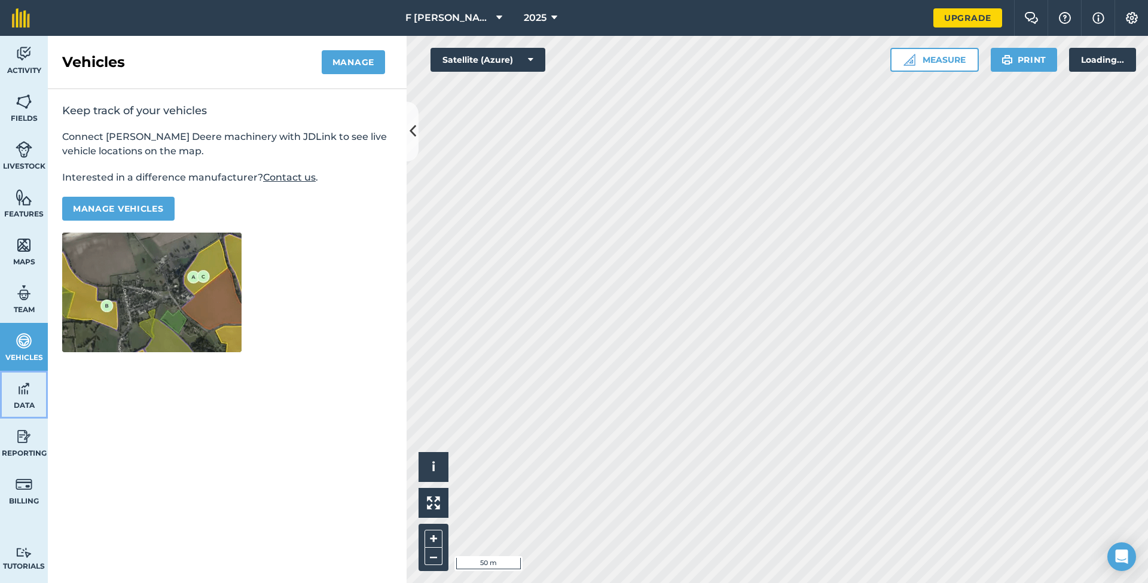
click at [24, 380] on img at bounding box center [24, 389] width 17 height 18
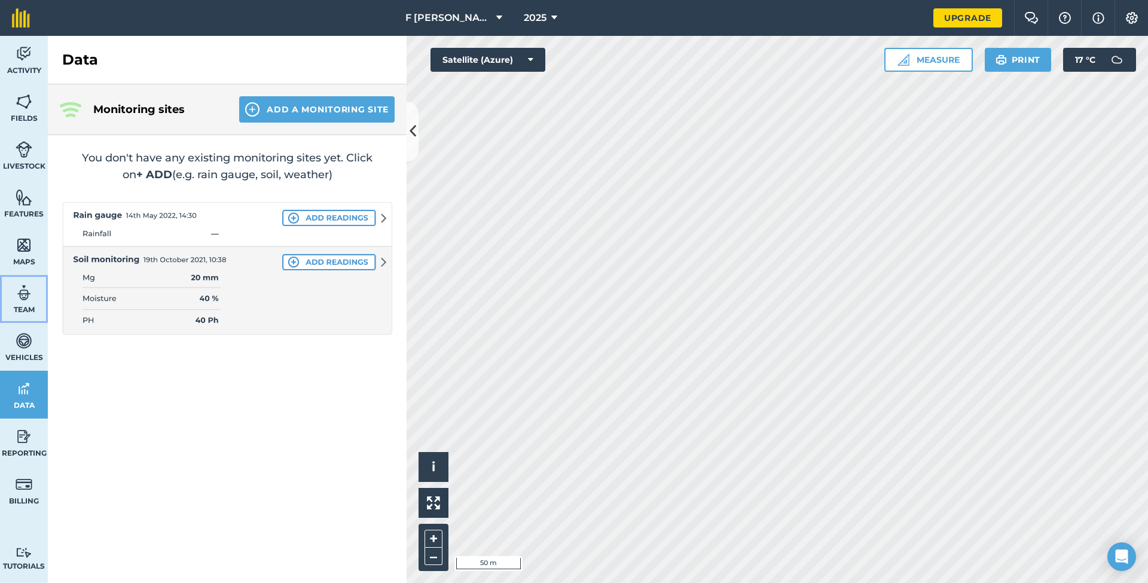
click at [22, 303] on link "Team" at bounding box center [24, 299] width 48 height 48
select select "MEMBER"
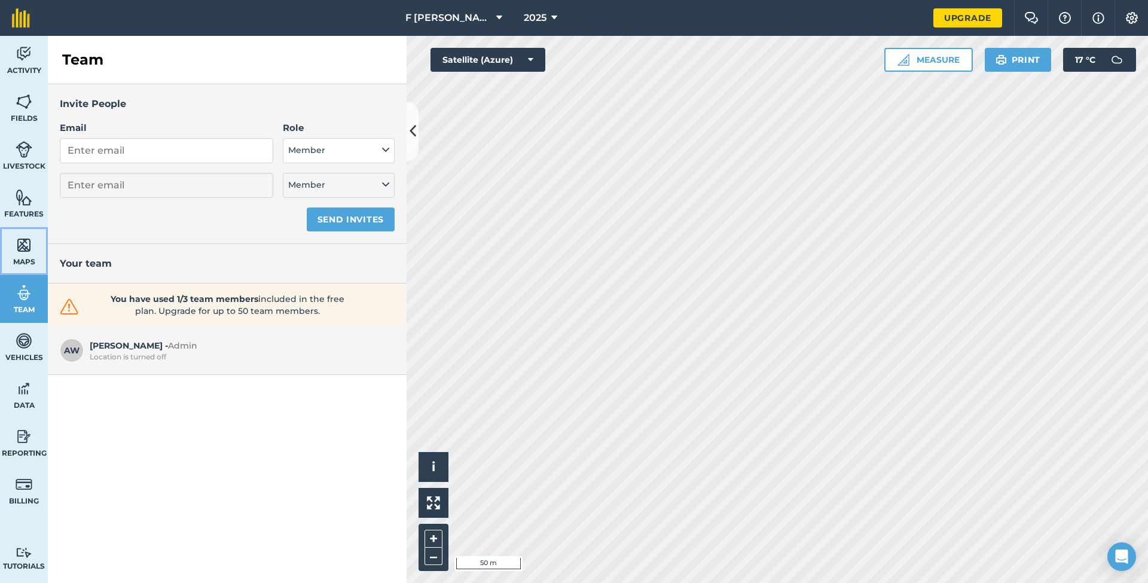
click at [27, 256] on link "Maps" at bounding box center [24, 251] width 48 height 48
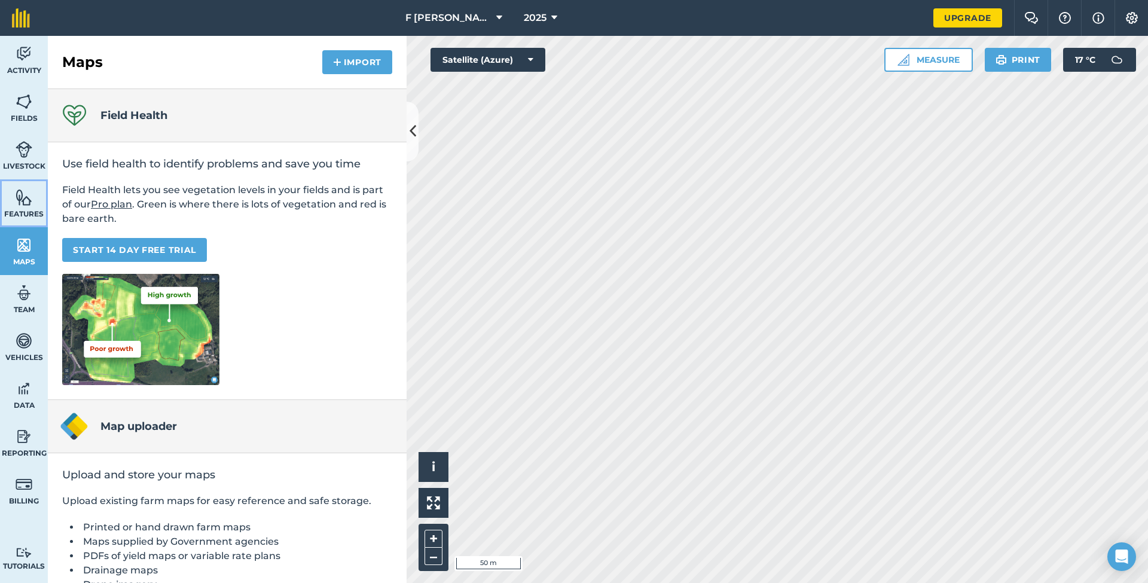
click at [35, 204] on link "Features" at bounding box center [24, 203] width 48 height 48
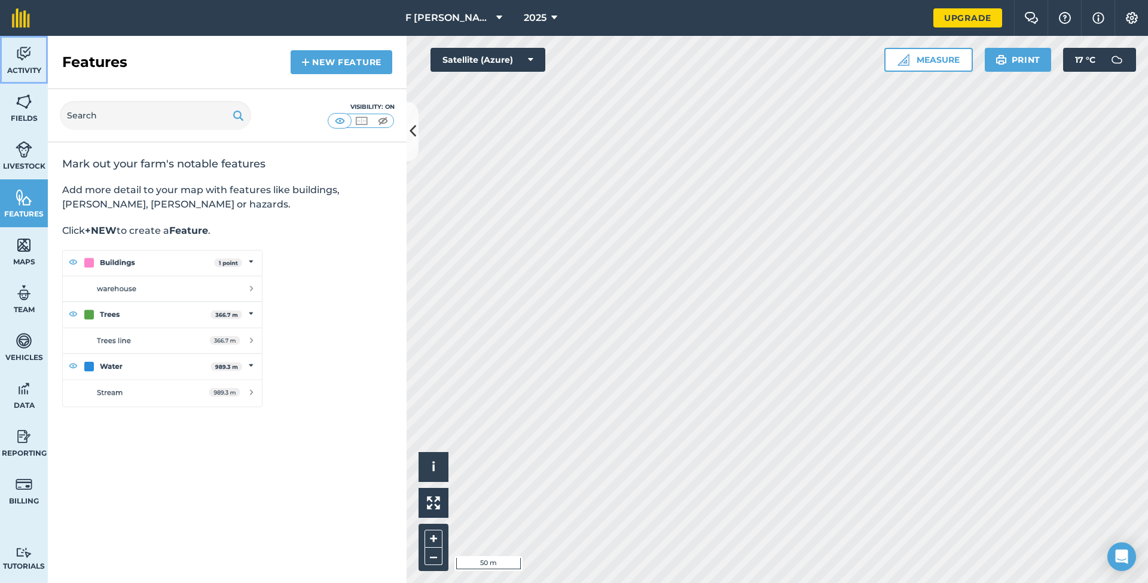
click at [20, 62] on img at bounding box center [24, 54] width 17 height 18
